Goal: Task Accomplishment & Management: Manage account settings

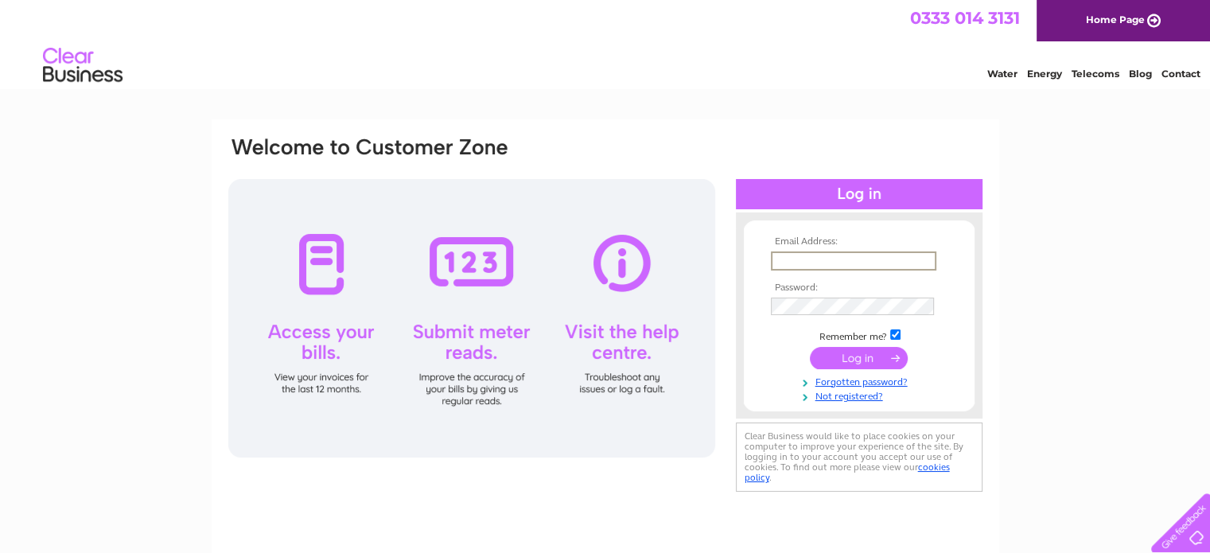
click at [816, 255] on input "text" at bounding box center [853, 260] width 165 height 19
type input "mills.mh@gmail.com"
click at [863, 357] on input "submit" at bounding box center [859, 356] width 98 height 22
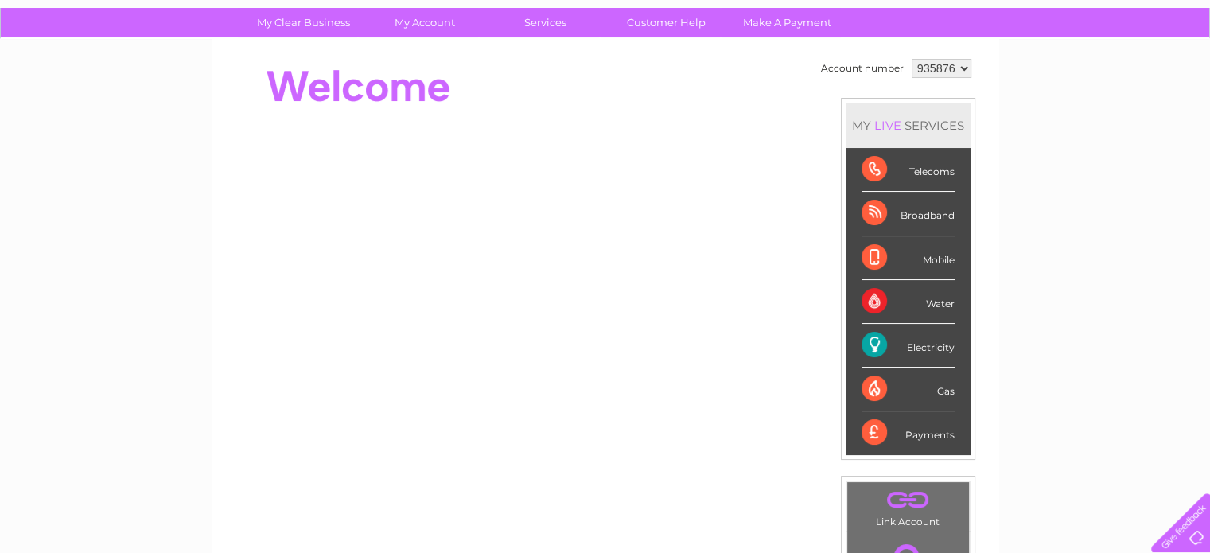
scroll to position [111, 0]
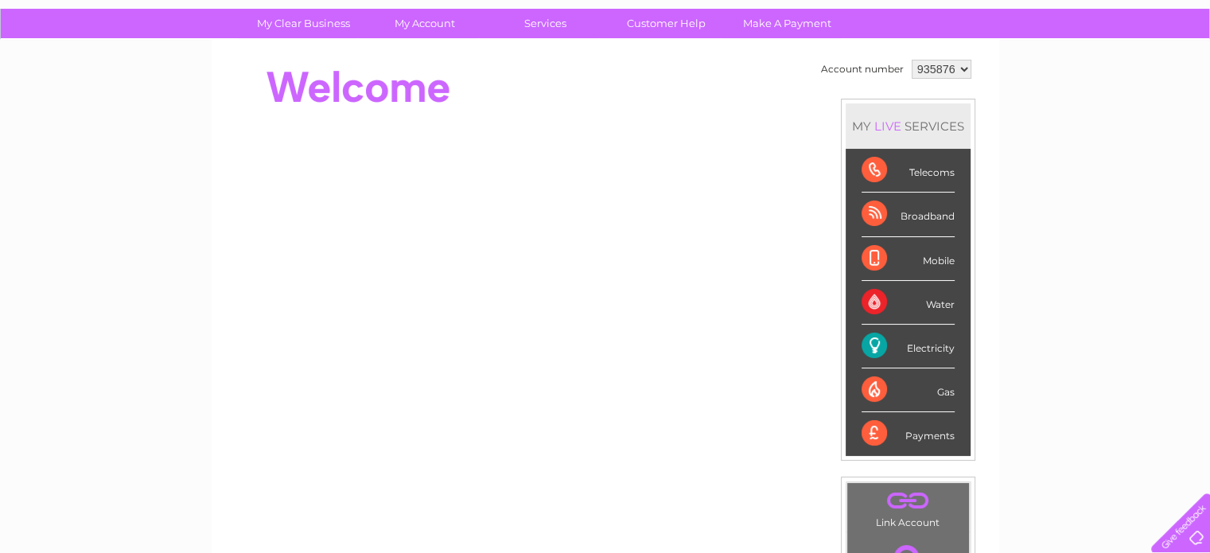
click at [925, 349] on div "Electricity" at bounding box center [908, 347] width 93 height 44
click at [872, 343] on div "Electricity" at bounding box center [908, 347] width 93 height 44
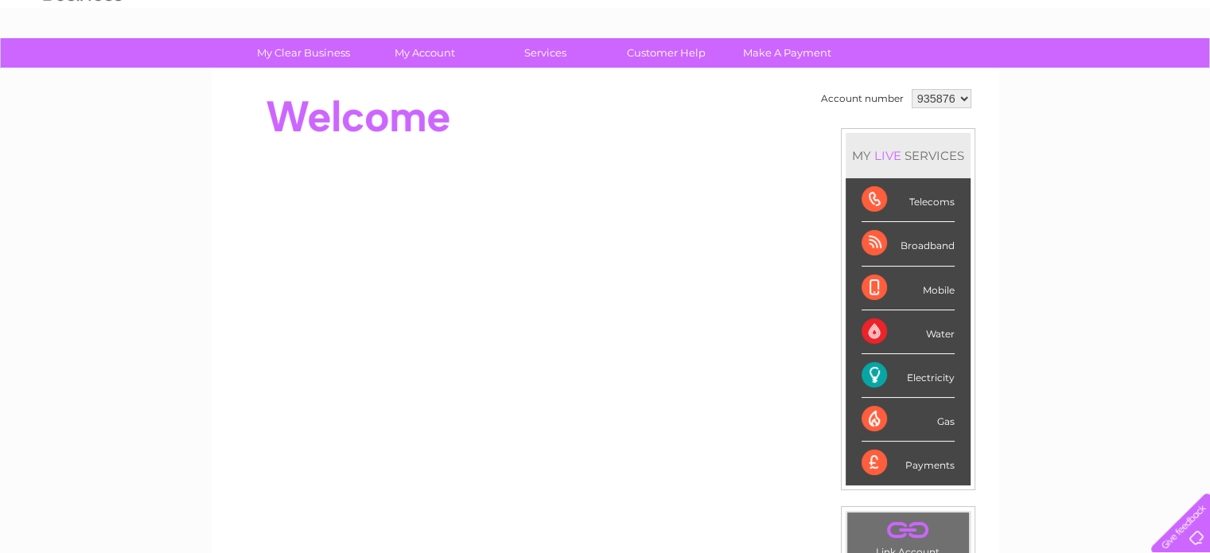
scroll to position [61, 0]
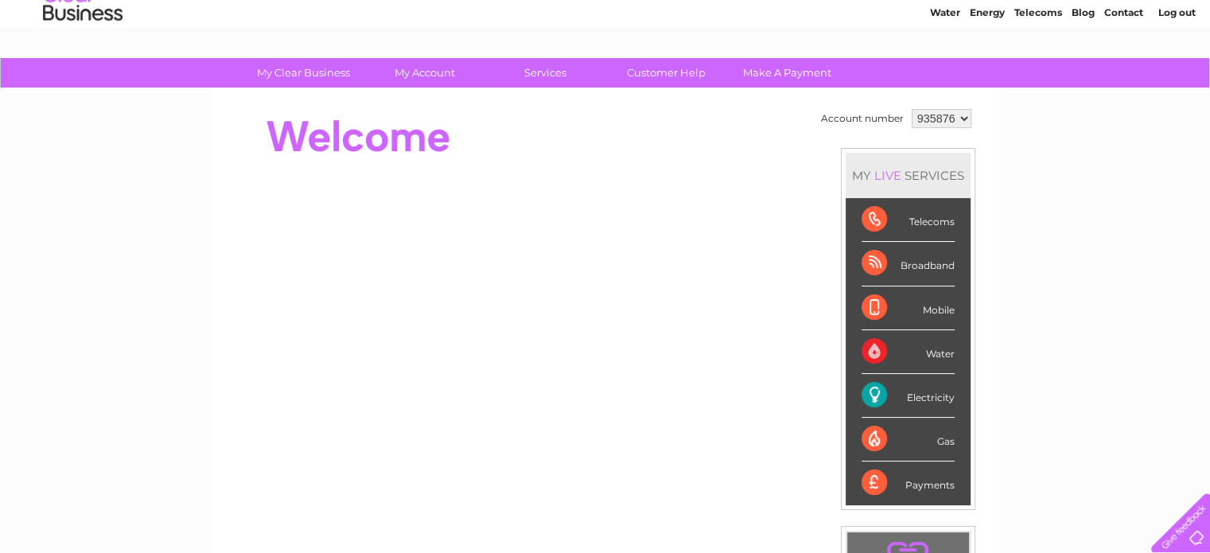
click at [878, 396] on div "Electricity" at bounding box center [908, 396] width 93 height 44
click at [923, 394] on div "Electricity" at bounding box center [908, 396] width 93 height 44
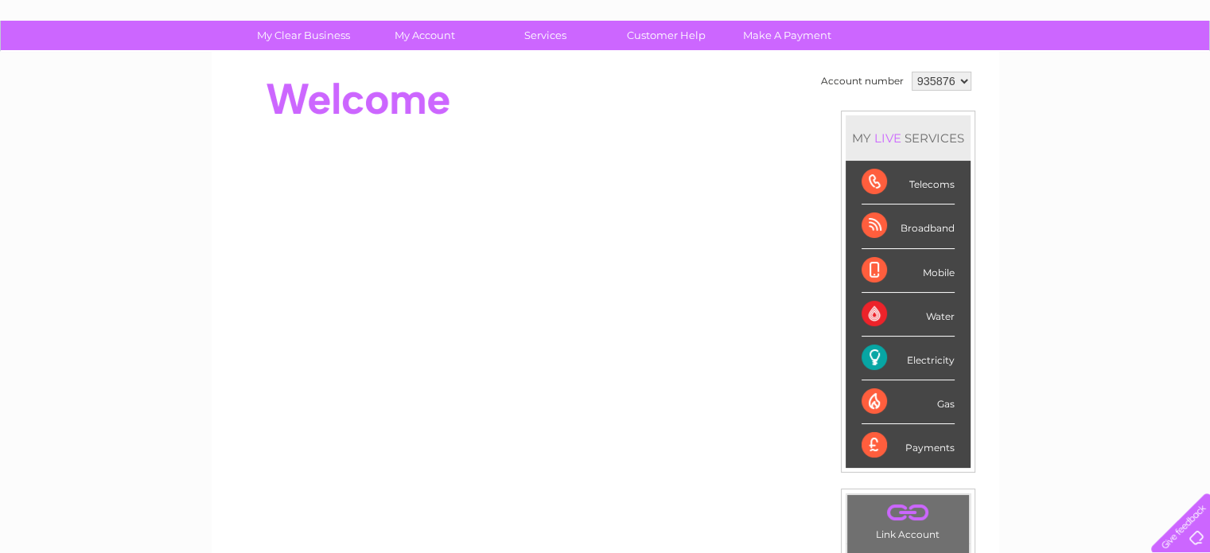
scroll to position [102, 0]
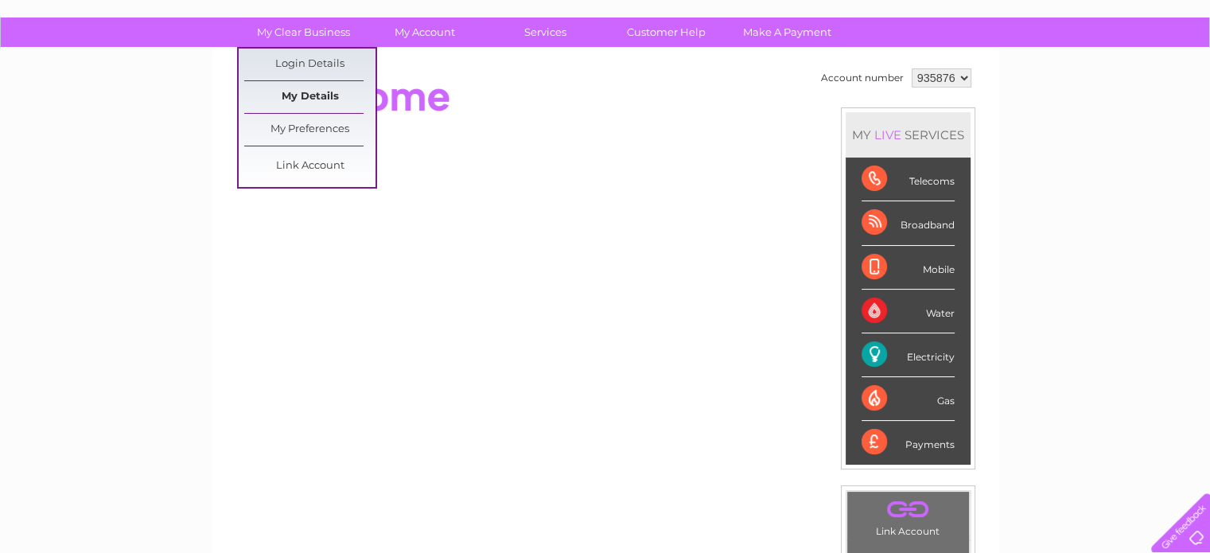
click at [313, 95] on link "My Details" at bounding box center [309, 97] width 131 height 32
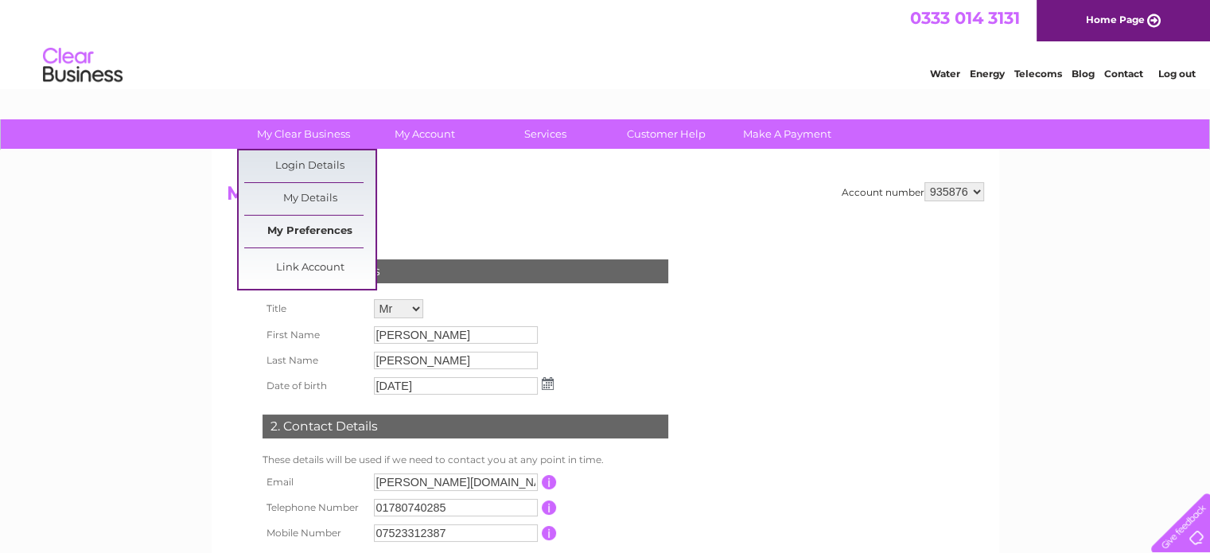
click at [309, 230] on link "My Preferences" at bounding box center [309, 232] width 131 height 32
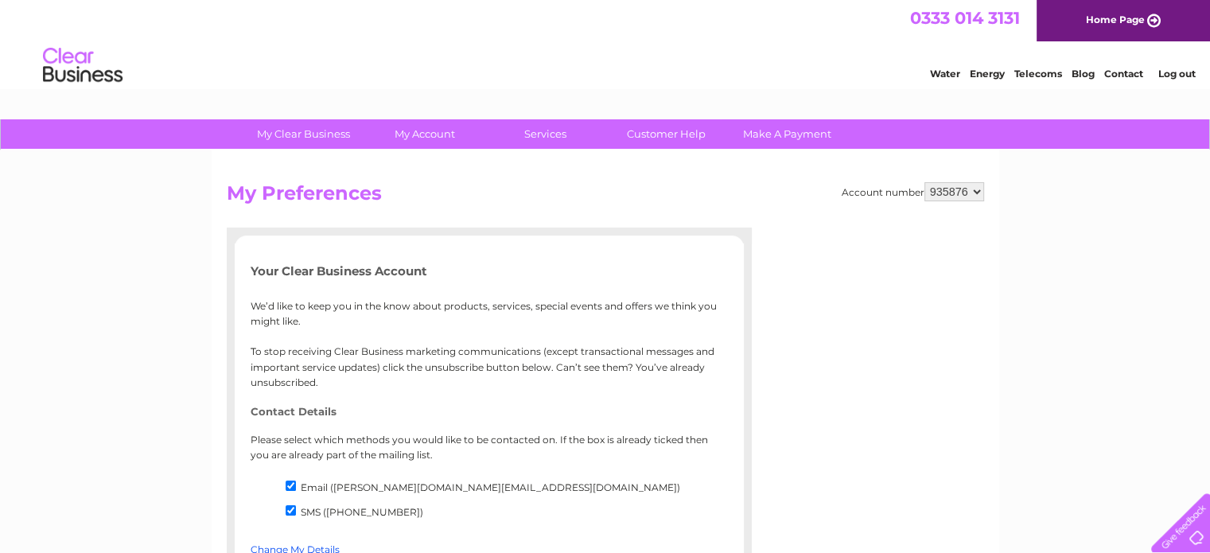
drag, startPoint x: 1218, startPoint y: 107, endPoint x: 1200, endPoint y: 98, distance: 20.6
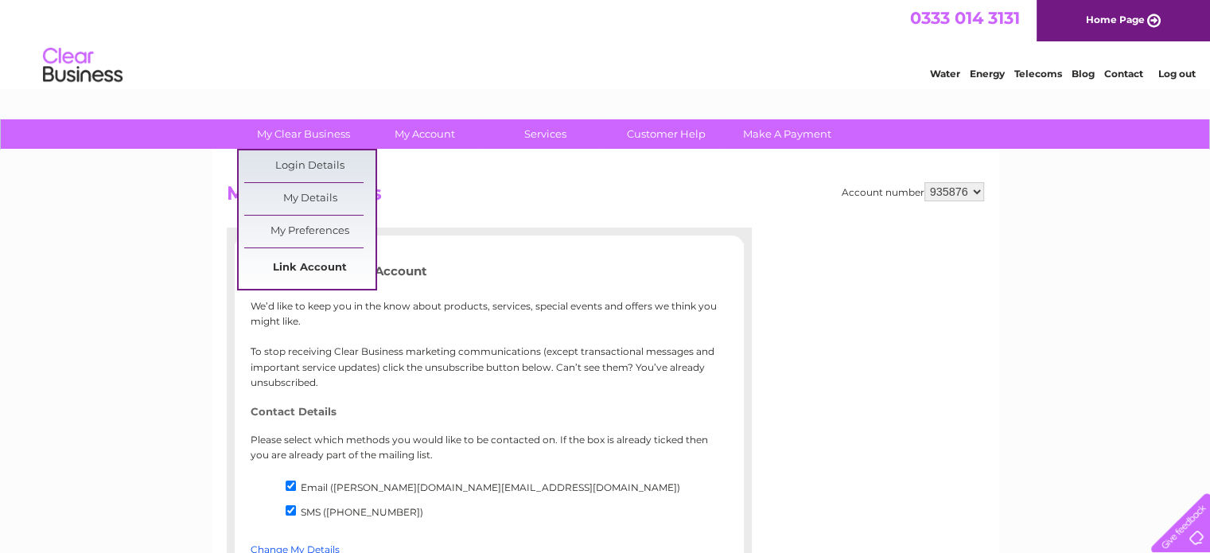
click at [321, 270] on link "Link Account" at bounding box center [309, 268] width 131 height 32
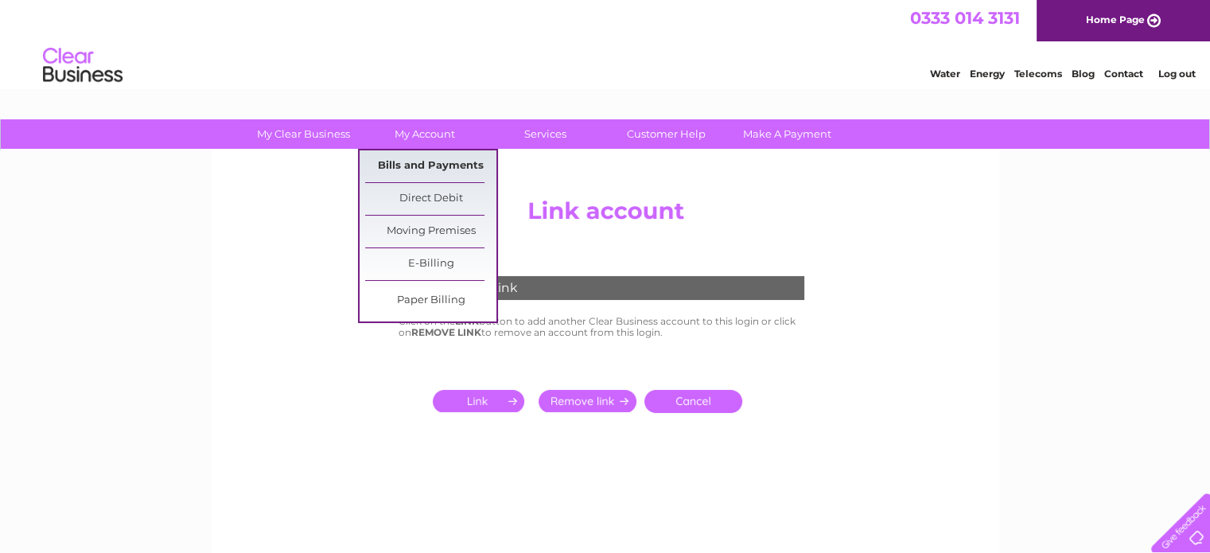
click at [433, 162] on link "Bills and Payments" at bounding box center [430, 166] width 131 height 32
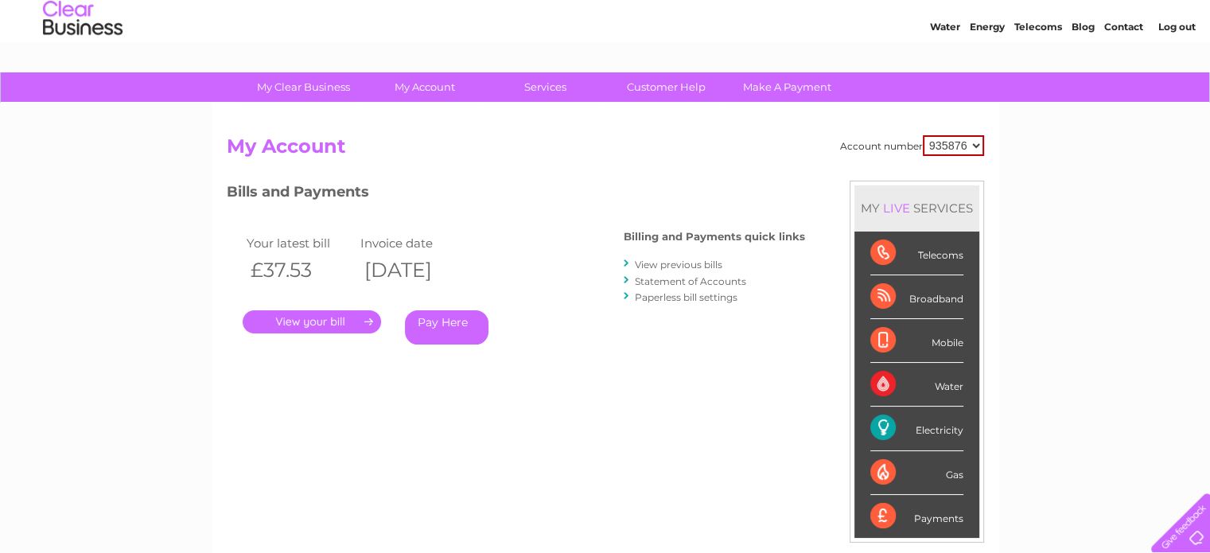
scroll to position [49, 0]
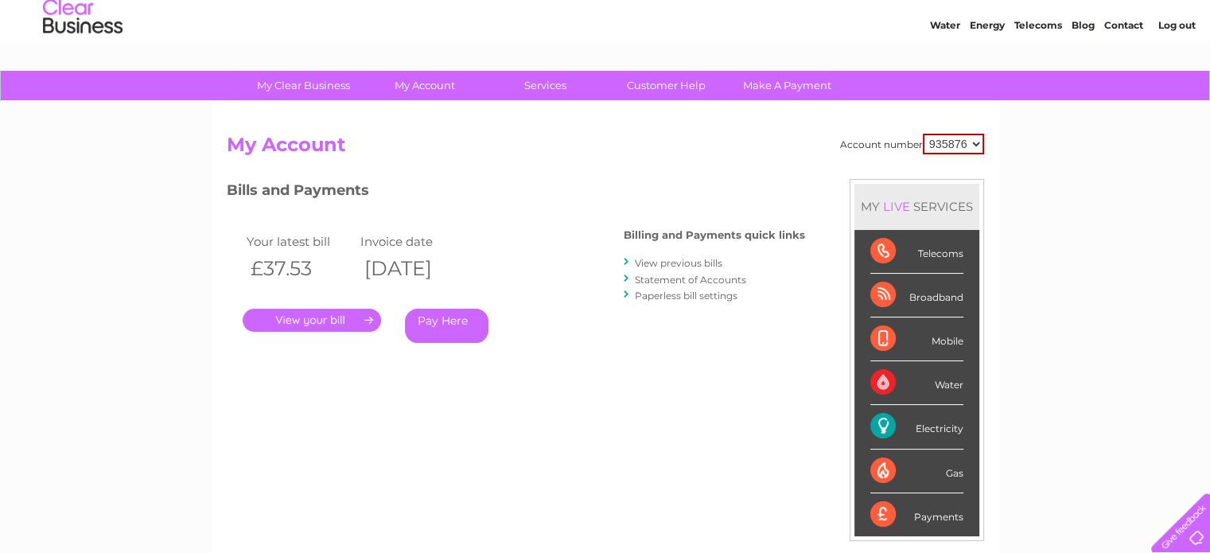
click at [671, 274] on link "Statement of Accounts" at bounding box center [690, 280] width 111 height 12
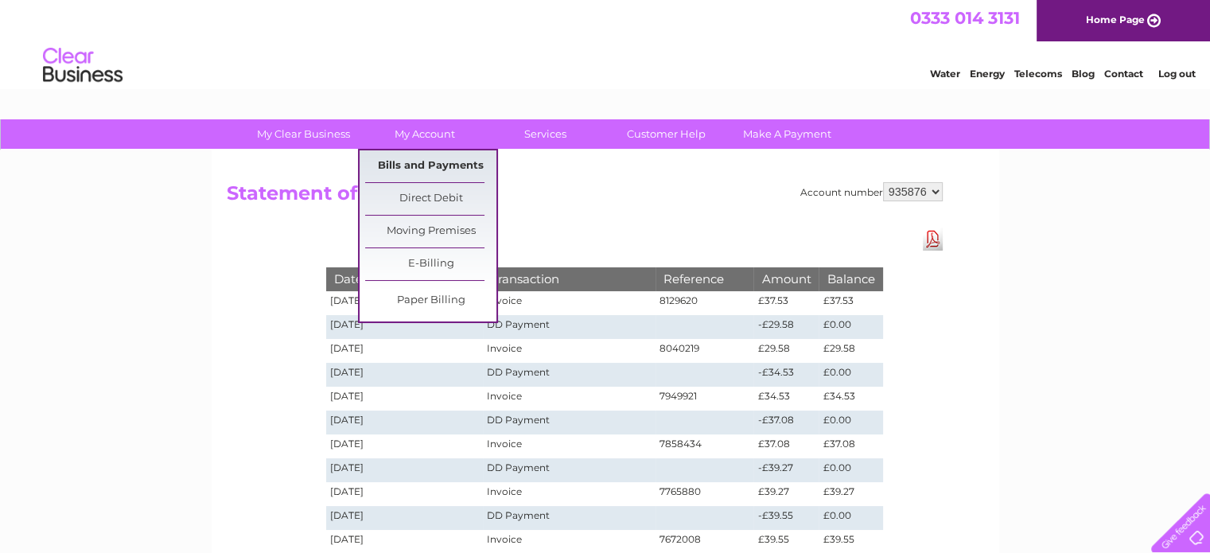
click at [407, 160] on link "Bills and Payments" at bounding box center [430, 166] width 131 height 32
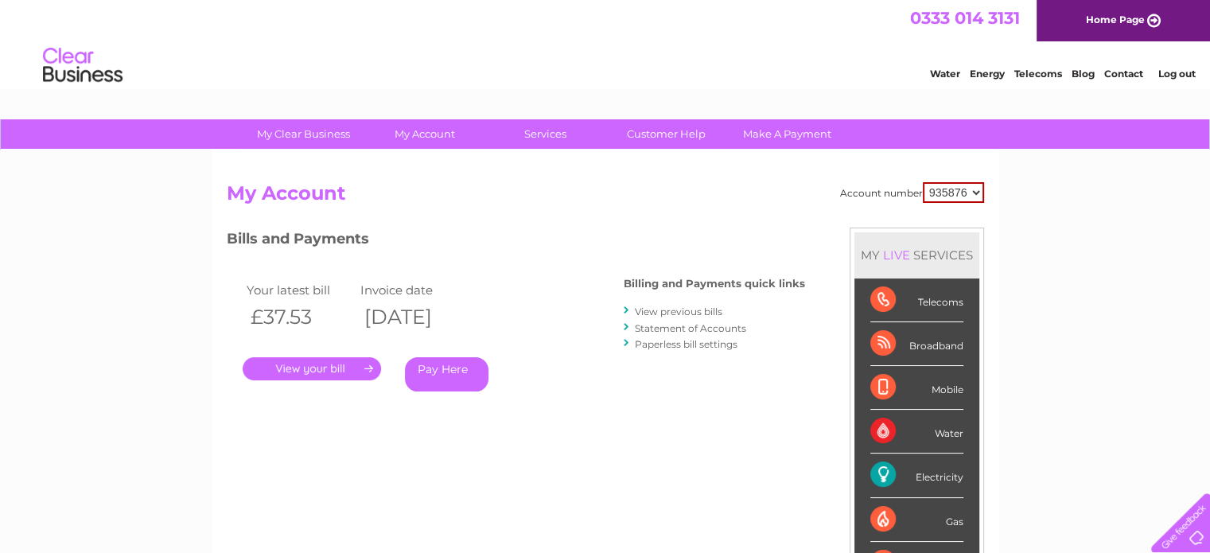
click at [675, 309] on link "View previous bills" at bounding box center [679, 312] width 88 height 12
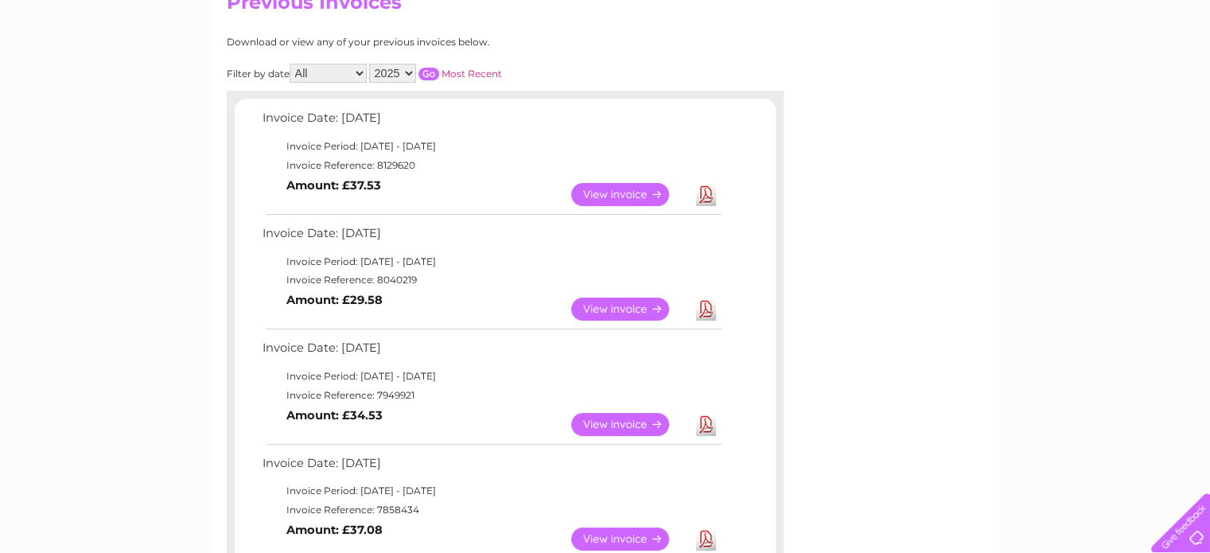
scroll to position [195, 0]
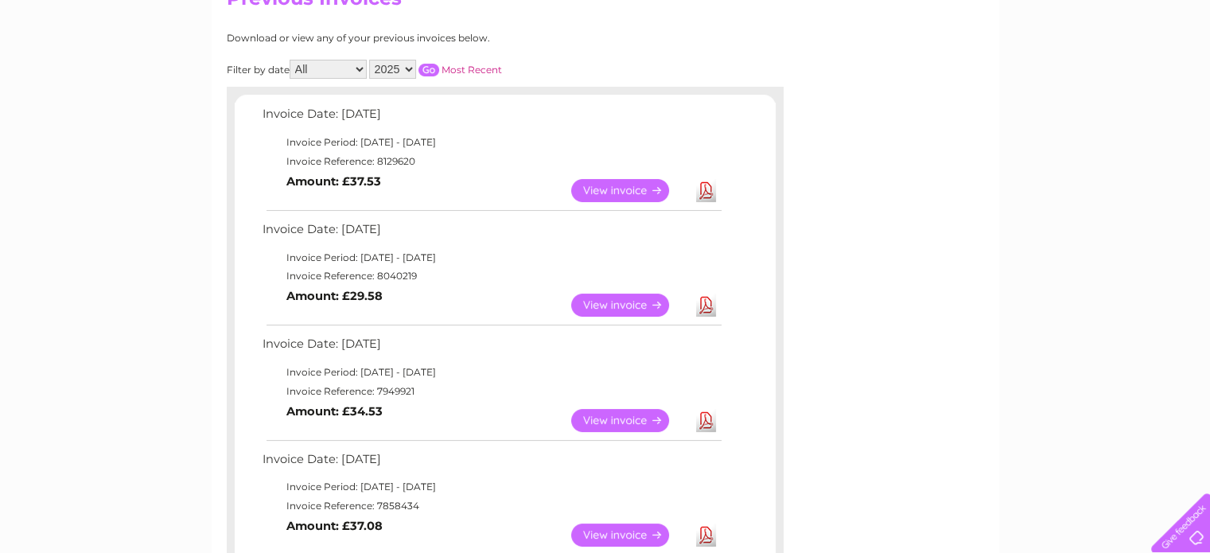
click at [636, 190] on link "View" at bounding box center [629, 190] width 117 height 23
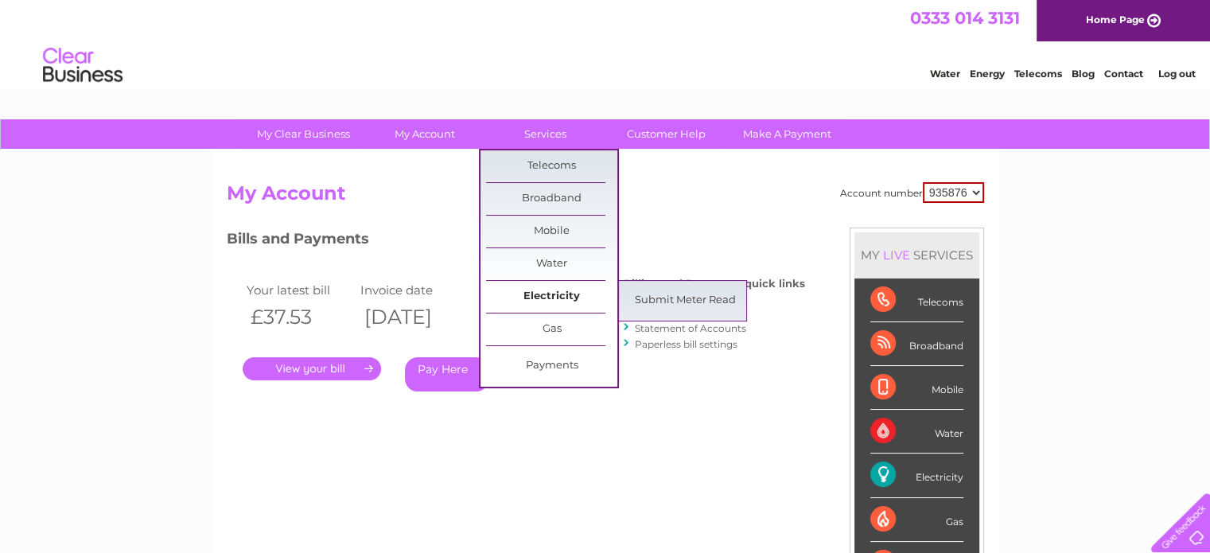
click at [558, 290] on link "Electricity" at bounding box center [551, 297] width 131 height 32
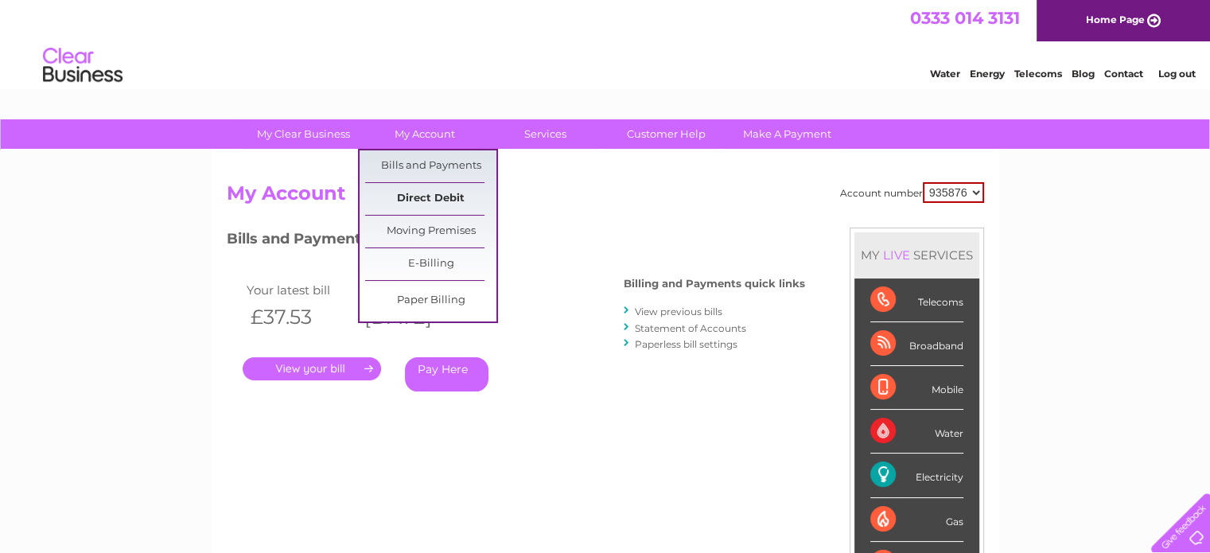
click at [450, 204] on link "Direct Debit" at bounding box center [430, 199] width 131 height 32
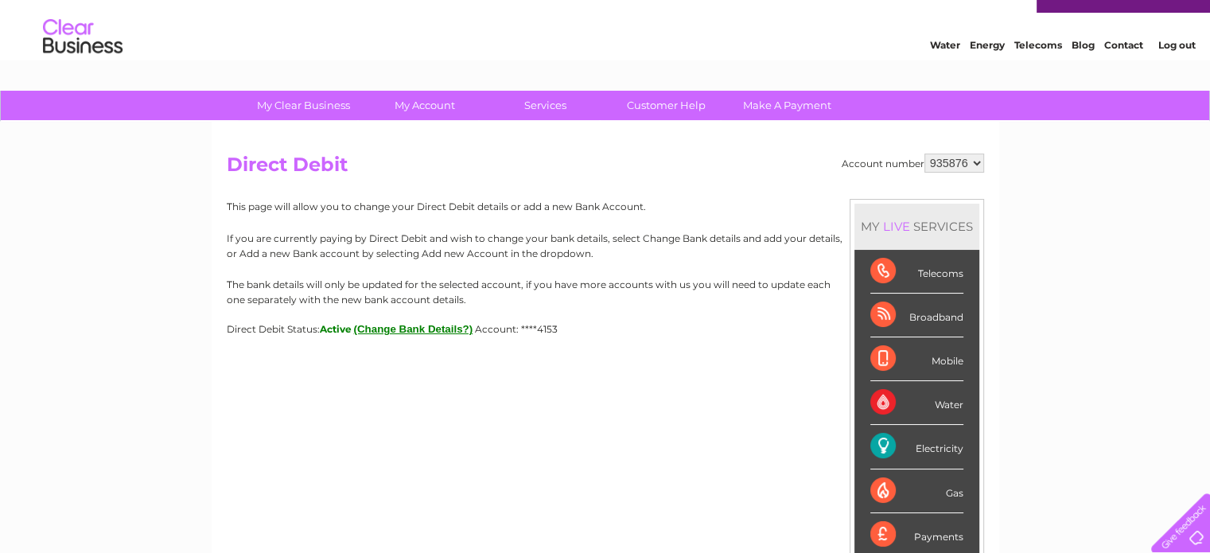
scroll to position [29, 0]
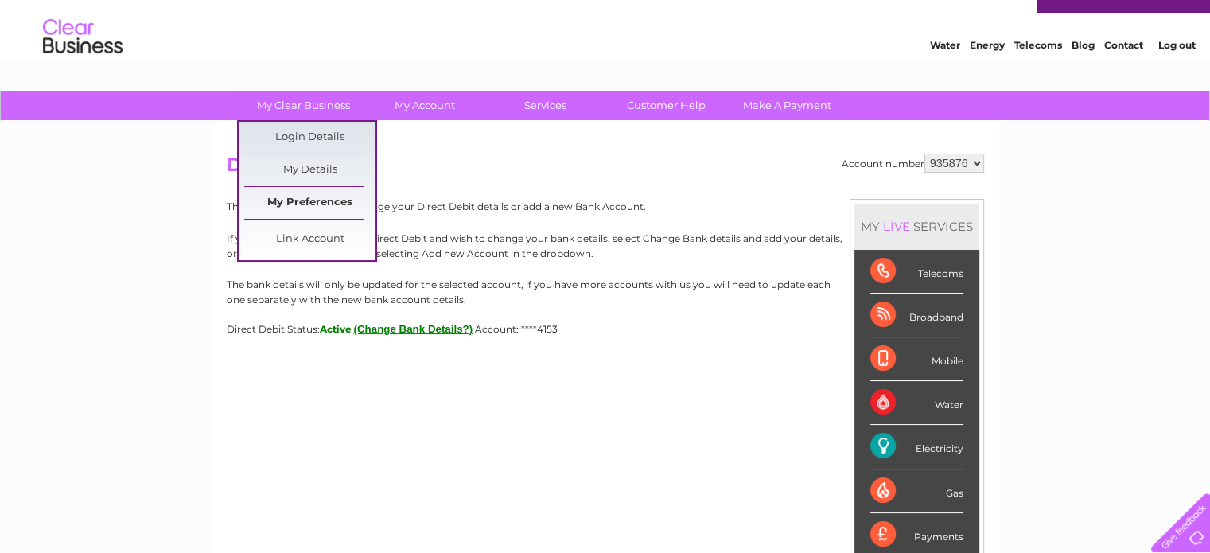
click at [318, 203] on link "My Preferences" at bounding box center [309, 203] width 131 height 32
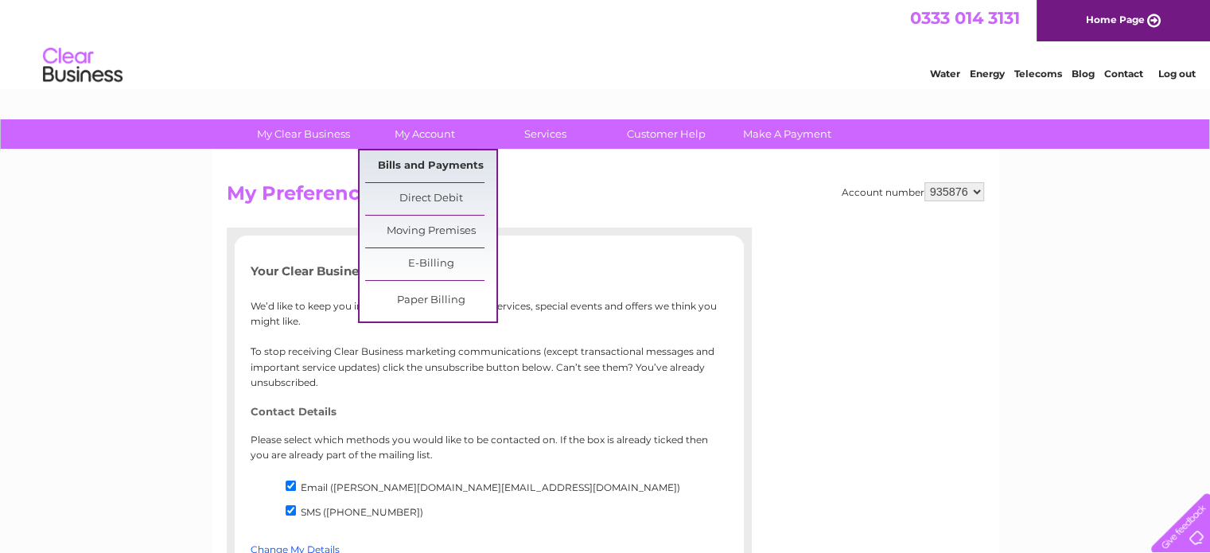
click at [433, 171] on link "Bills and Payments" at bounding box center [430, 166] width 131 height 32
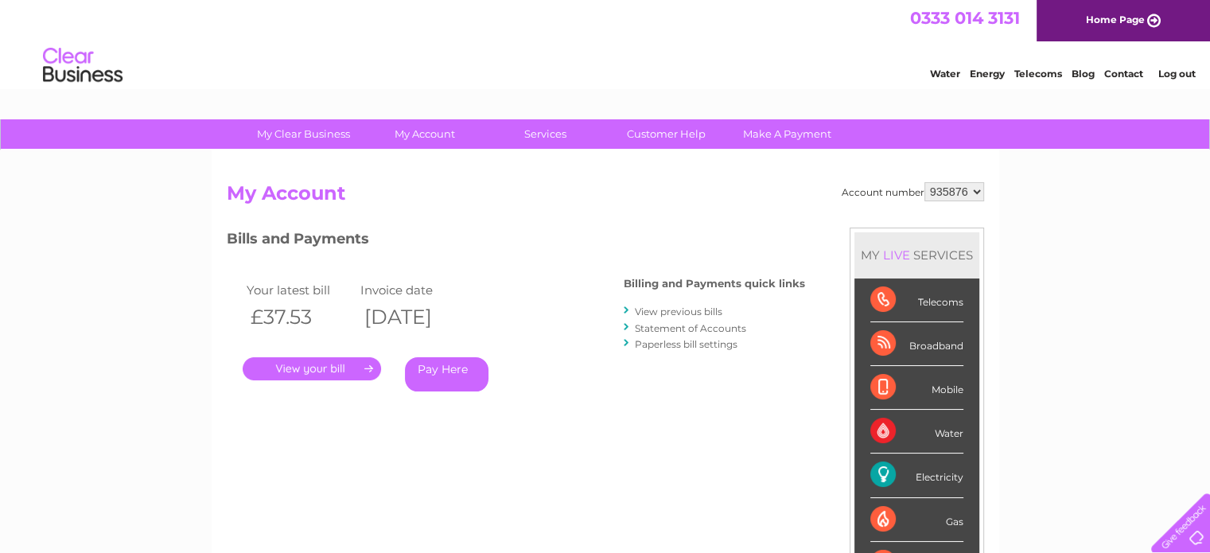
click at [333, 372] on link "." at bounding box center [312, 368] width 138 height 23
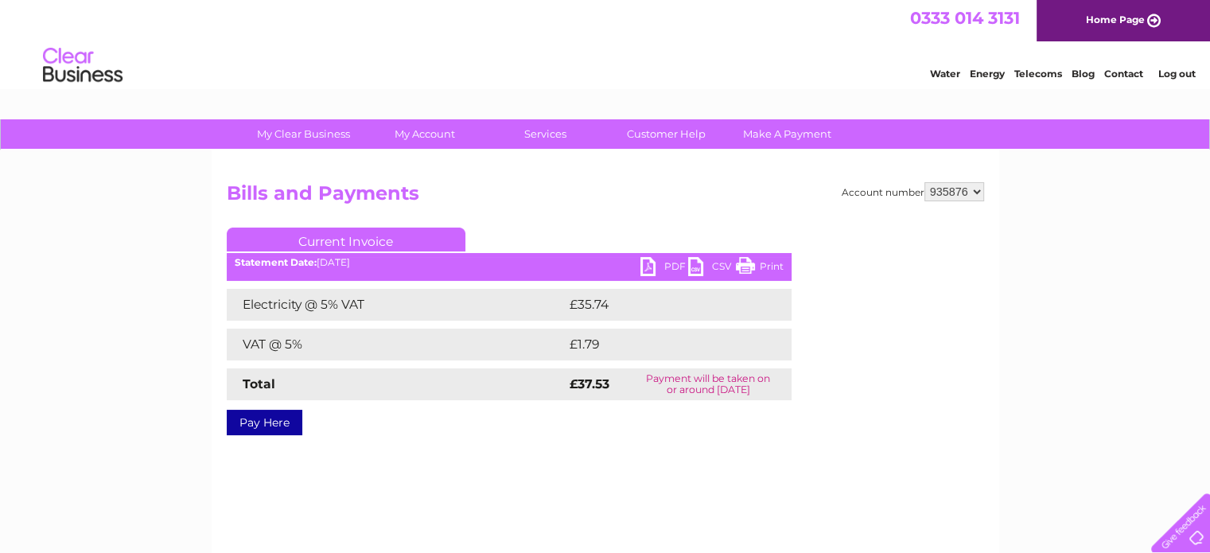
click at [649, 263] on link "PDF" at bounding box center [664, 268] width 48 height 23
click at [1185, 76] on link "Log out" at bounding box center [1176, 74] width 37 height 12
